Goal: Check status

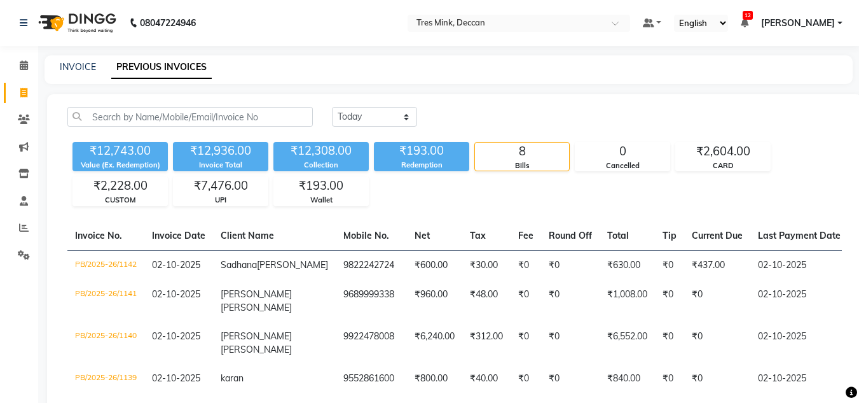
drag, startPoint x: 408, startPoint y: 149, endPoint x: 455, endPoint y: 193, distance: 64.8
click at [443, 243] on div "[DATE] [DATE] Custom Range ₹12,743.00 Value (Ex. Redemption) ₹12,936.00 Invoice…" at bounding box center [454, 327] width 815 height 466
click at [27, 229] on icon at bounding box center [24, 228] width 10 height 10
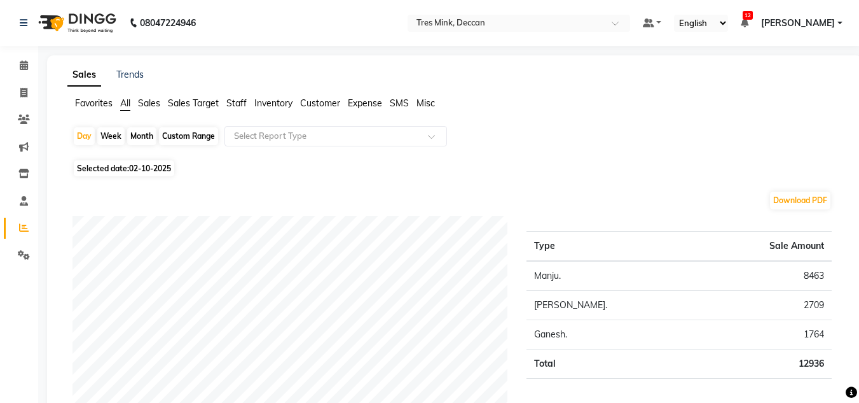
click at [140, 129] on div "Month" at bounding box center [141, 136] width 29 height 18
select select "10"
select select "2025"
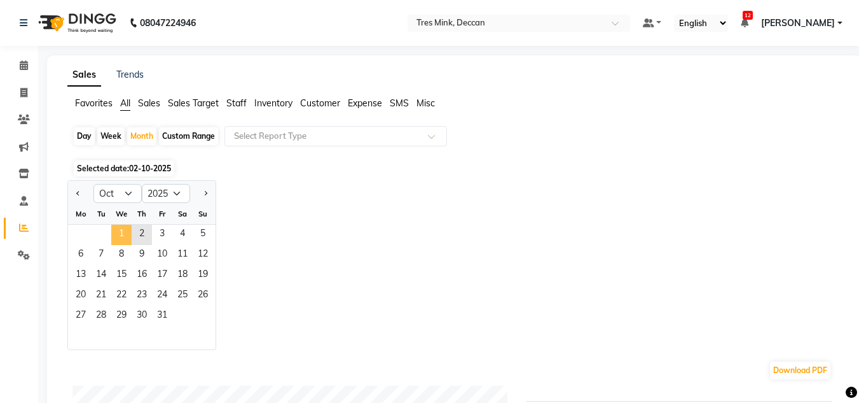
click at [119, 237] on span "1" at bounding box center [121, 235] width 20 height 20
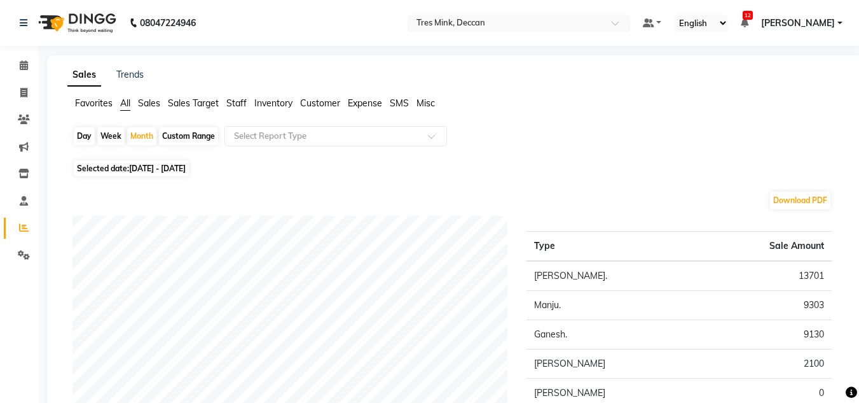
scroll to position [64, 0]
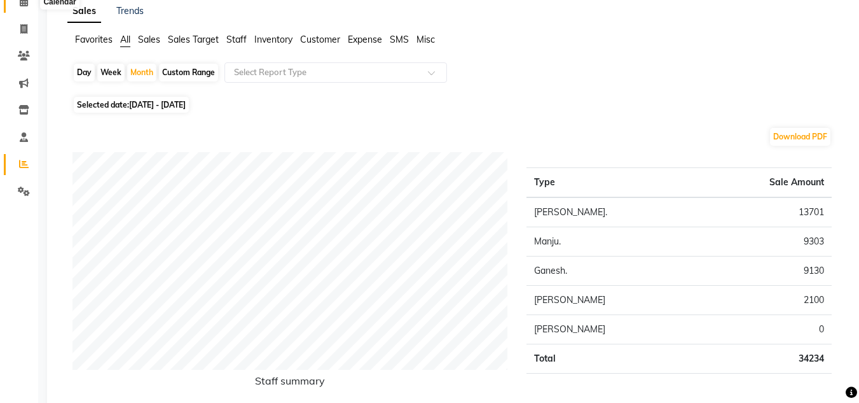
click at [23, 6] on icon at bounding box center [24, 2] width 8 height 10
